Goal: Transaction & Acquisition: Purchase product/service

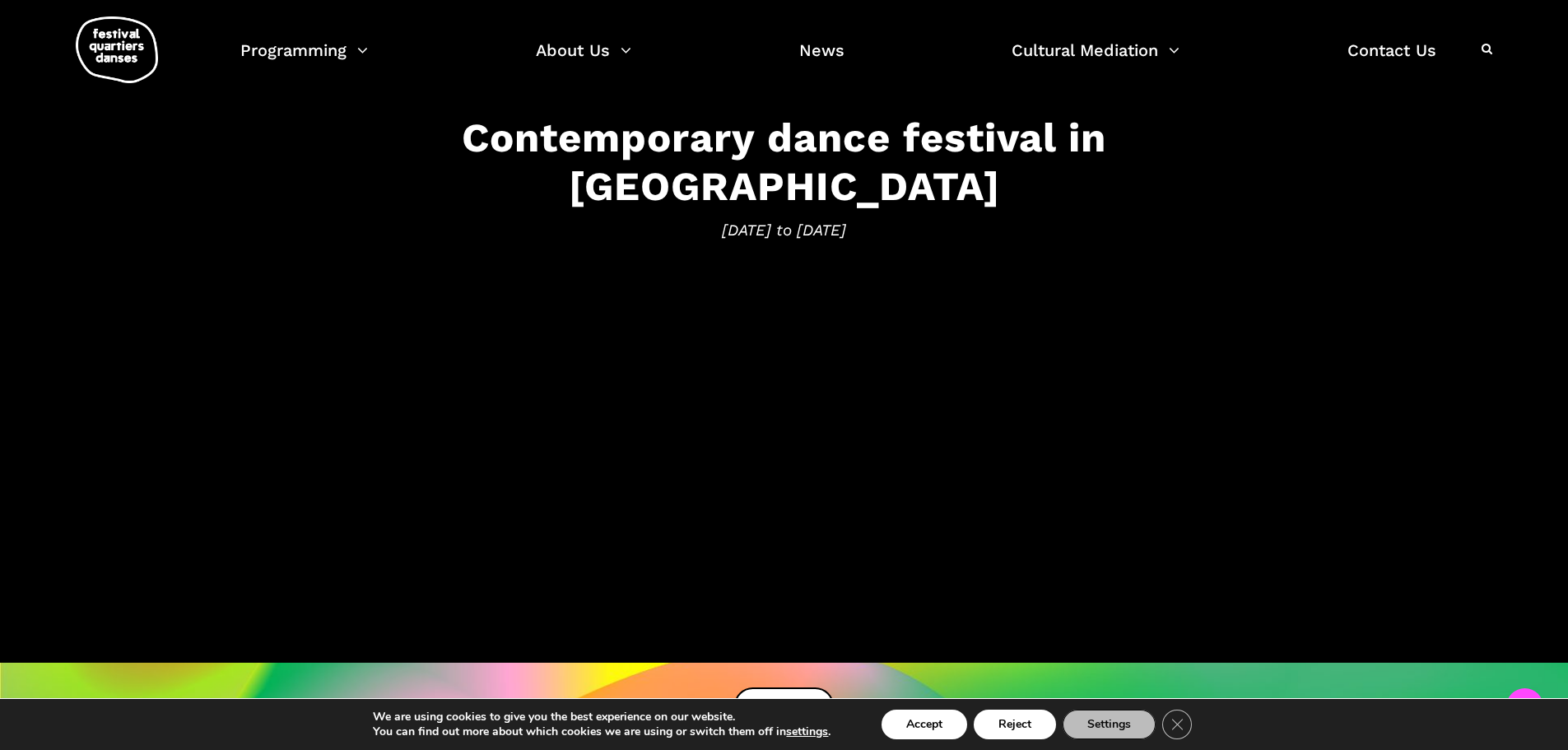
scroll to position [412, 0]
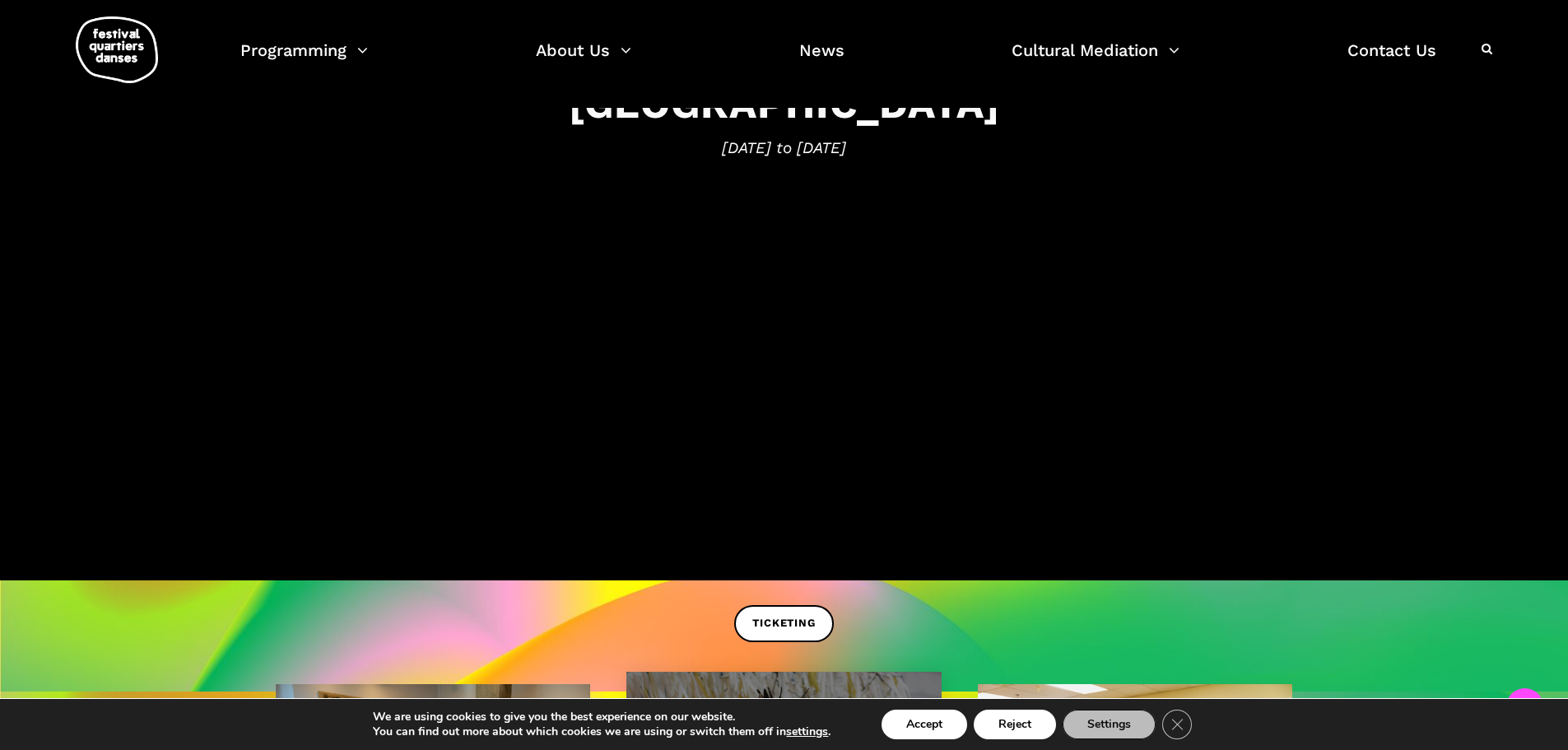
click at [935, 730] on button "Accept" at bounding box center [924, 724] width 86 height 29
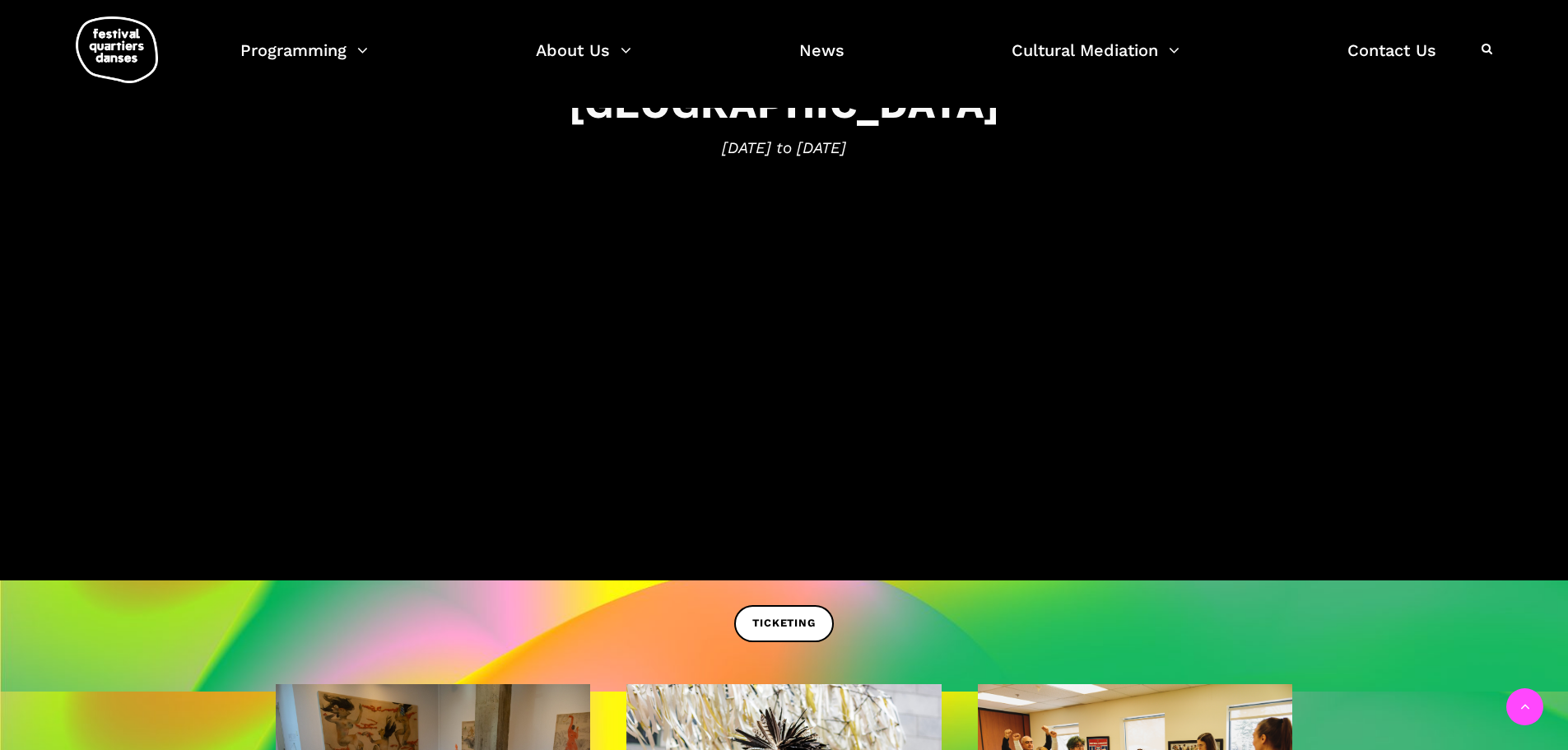
scroll to position [741, 0]
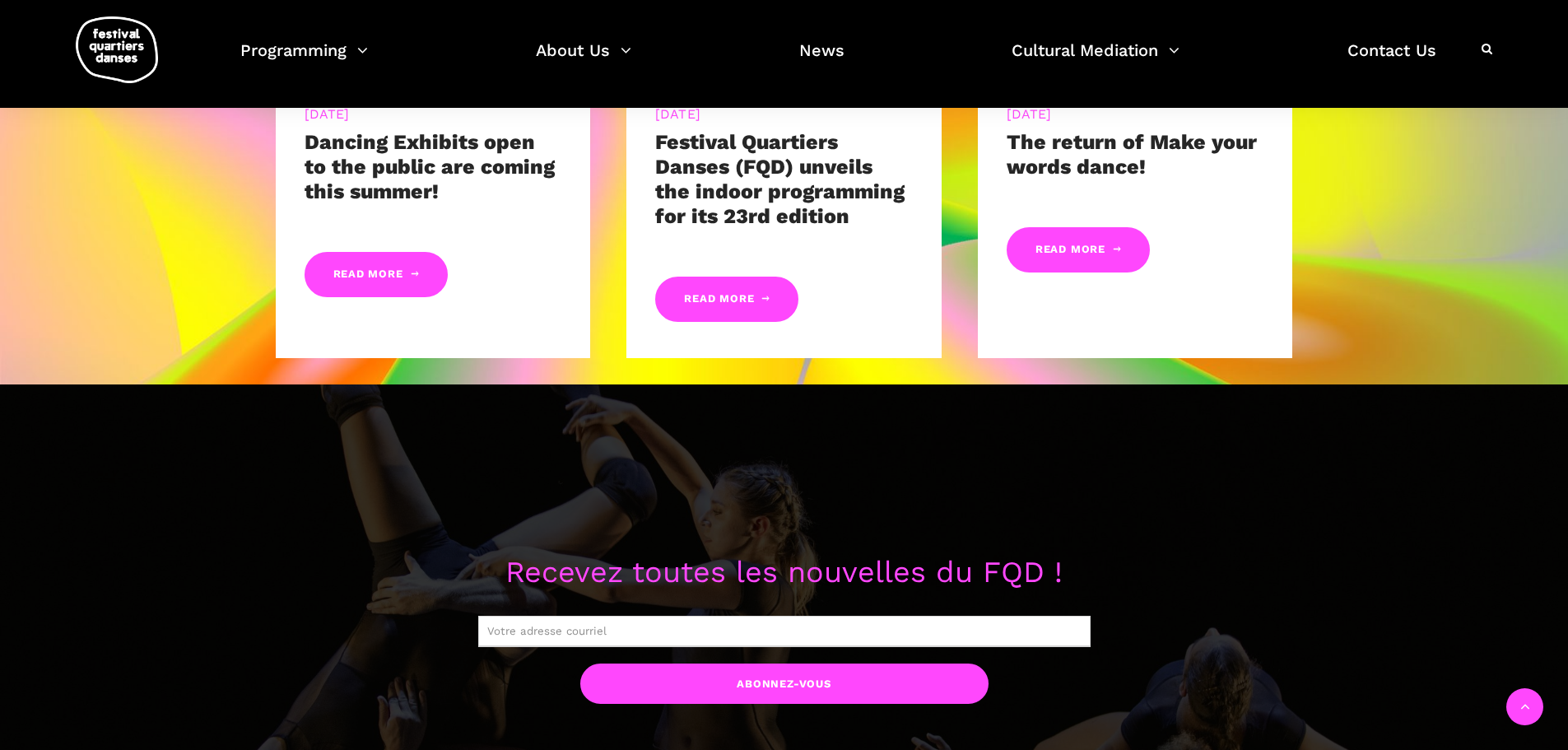
scroll to position [1482, 0]
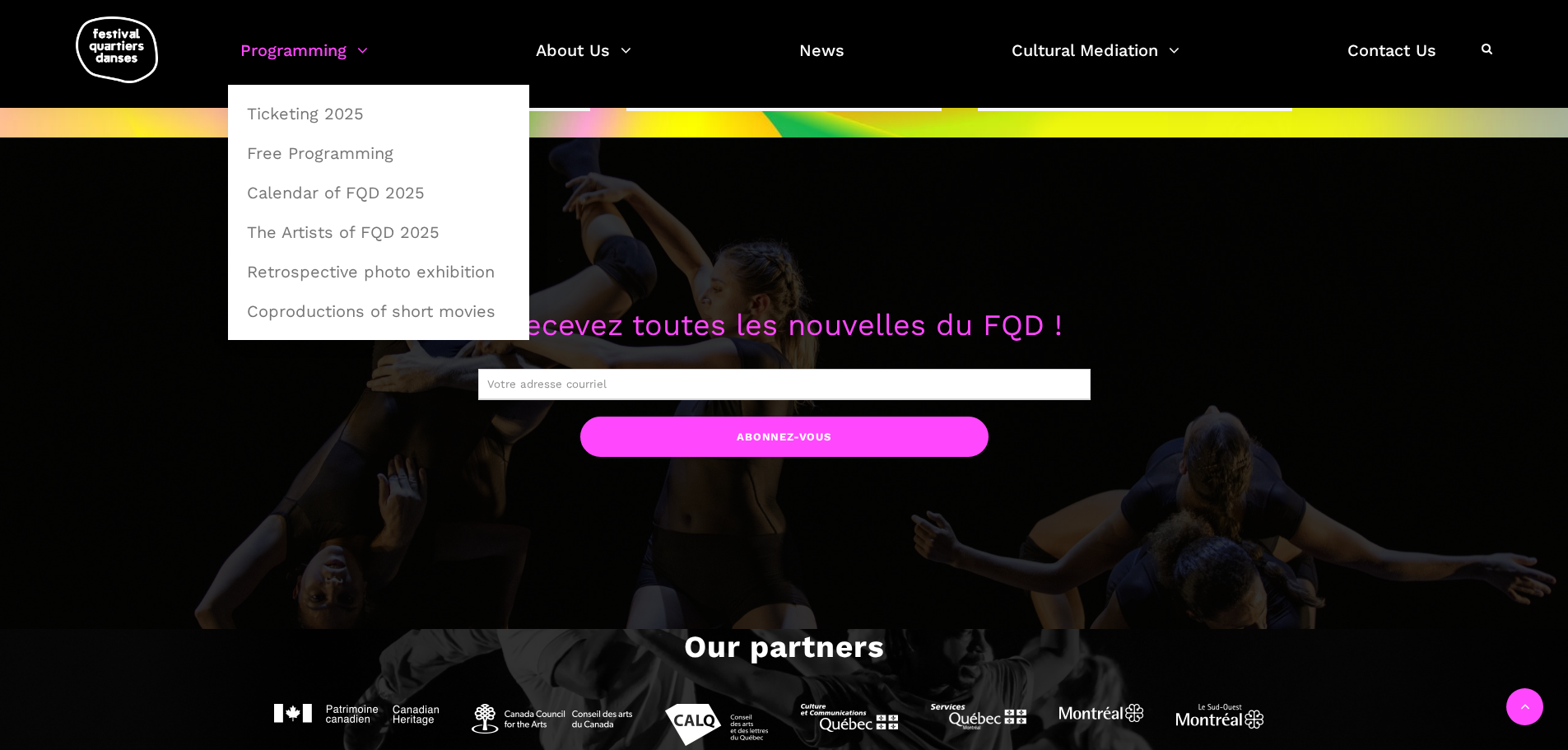
click at [343, 45] on link "Programming" at bounding box center [304, 60] width 127 height 49
